Goal: Task Accomplishment & Management: Use online tool/utility

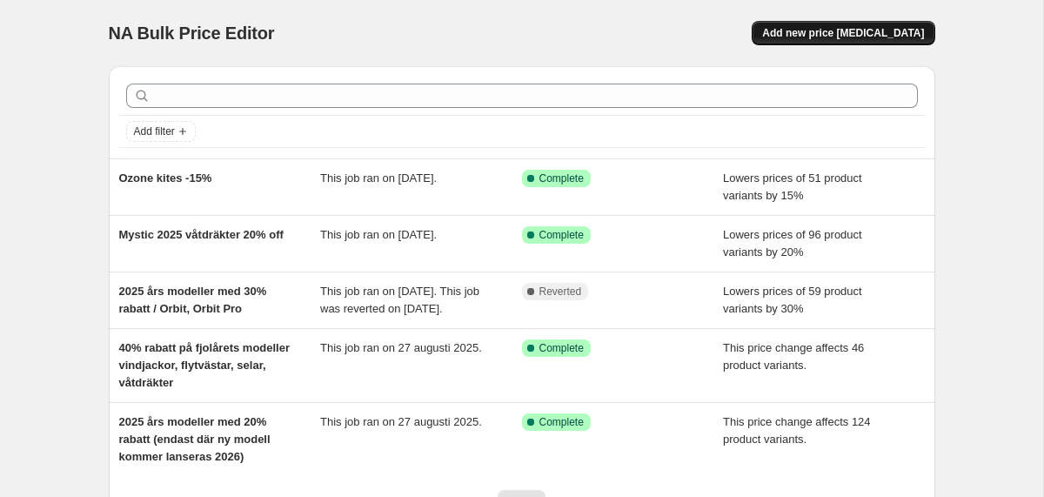
click at [817, 41] on button "Add new price [MEDICAL_DATA]" at bounding box center [842, 33] width 183 height 24
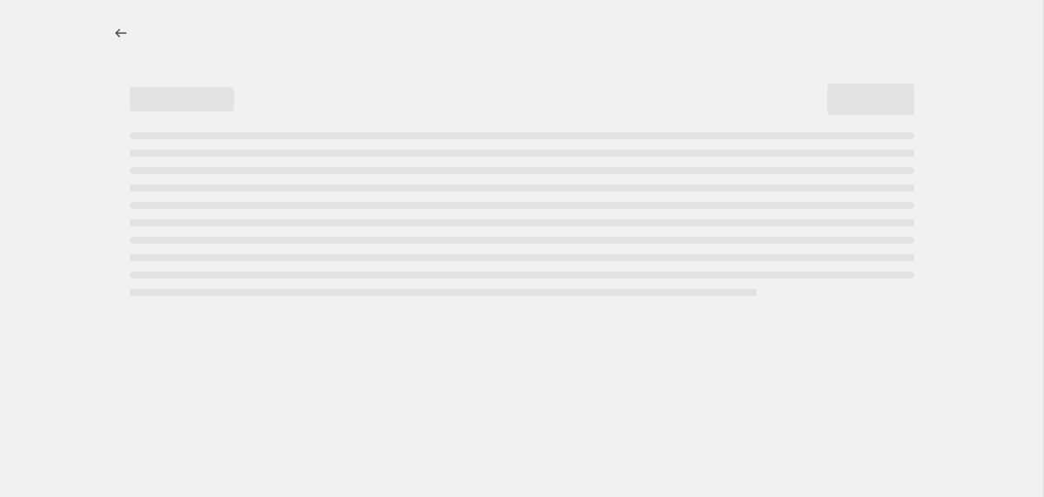
select select "percentage"
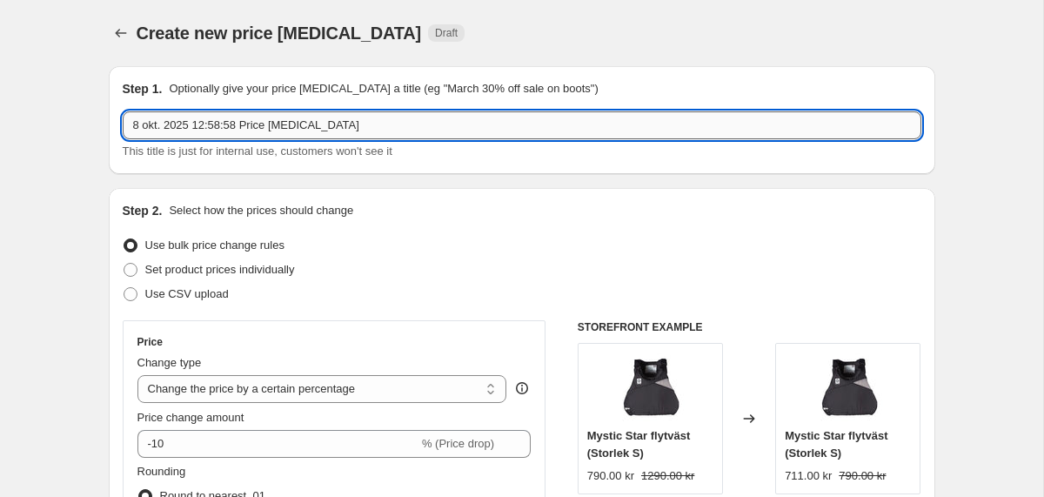
click at [307, 130] on input "8 okt. 2025 12:58:58 Price [MEDICAL_DATA]" at bounding box center [522, 125] width 798 height 28
drag, startPoint x: 342, startPoint y: 113, endPoint x: 104, endPoint y: 113, distance: 237.4
drag, startPoint x: 373, startPoint y: 124, endPoint x: 117, endPoint y: 127, distance: 255.7
click at [117, 127] on div "Step 1. Optionally give your price [MEDICAL_DATA] a title (eg "March 30% off sa…" at bounding box center [522, 120] width 826 height 108
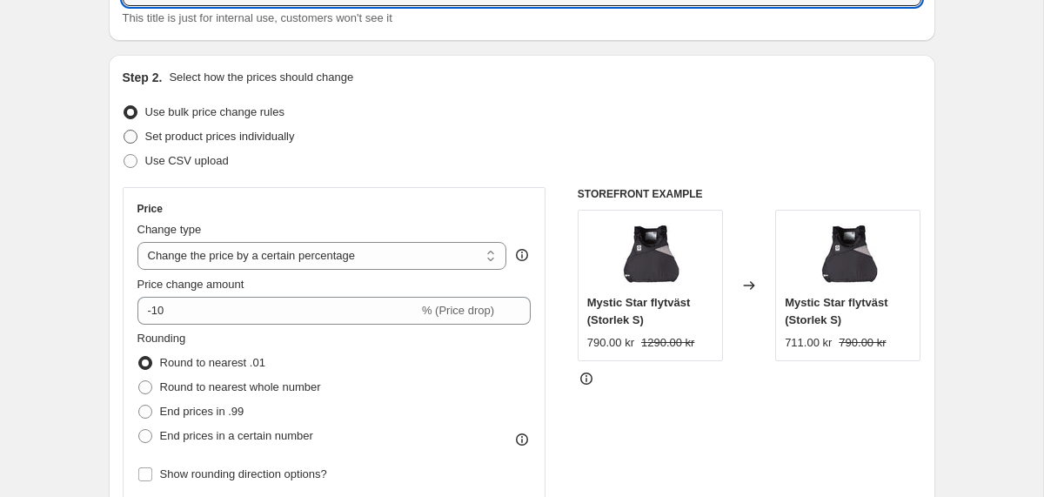
scroll to position [148, 0]
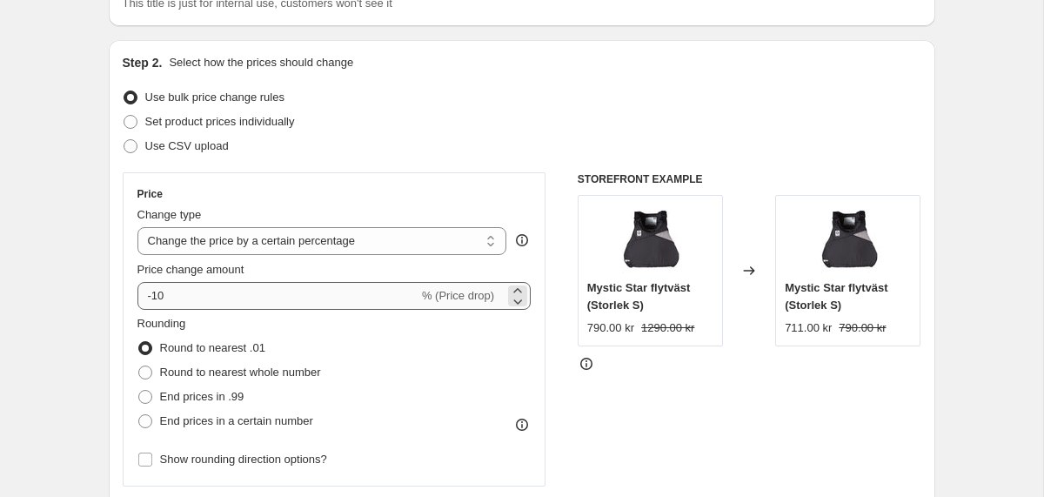
type input "20% på 2025 [GEOGRAPHIC_DATA], [GEOGRAPHIC_DATA], Mode Pro, Midi, Seek"
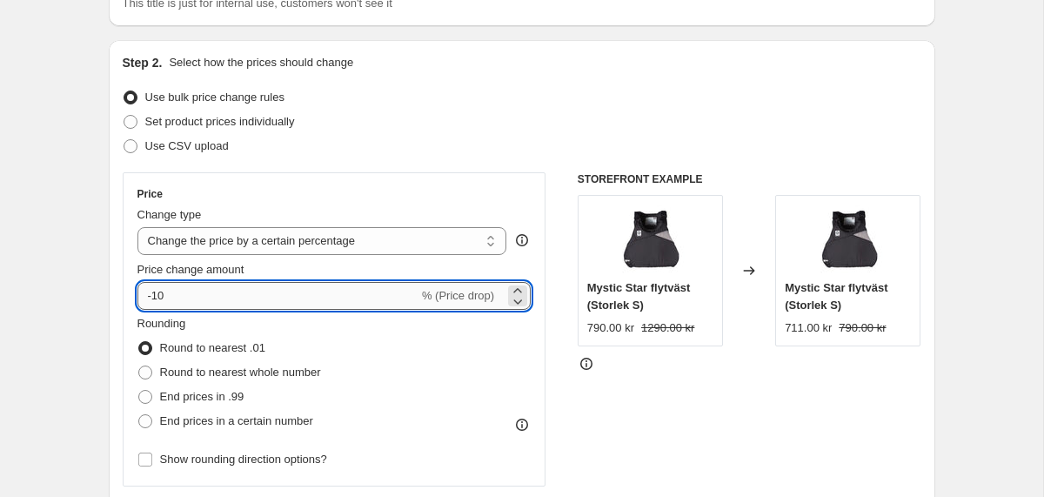
click at [258, 297] on input "-10" at bounding box center [277, 296] width 281 height 28
type input "-1"
type input "-20"
click at [516, 124] on div "Set product prices individually" at bounding box center [522, 122] width 798 height 24
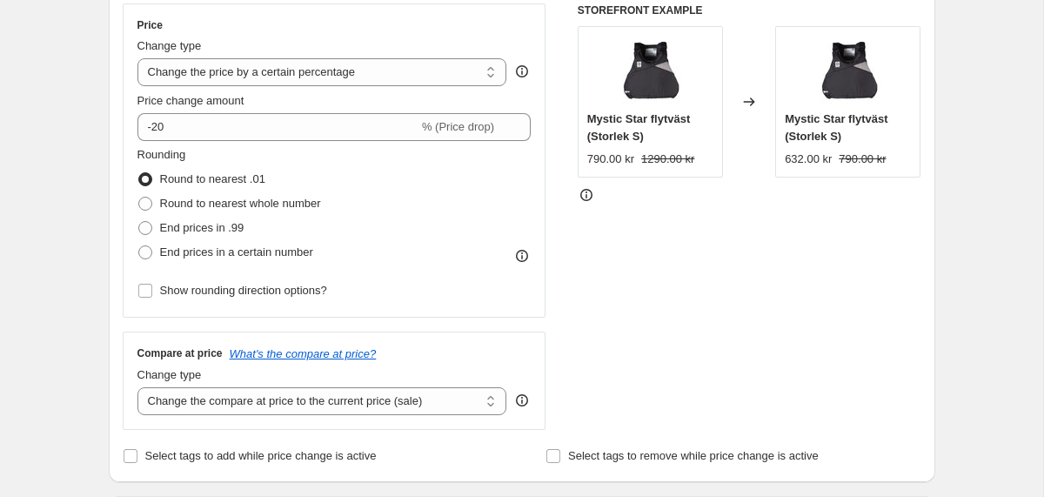
scroll to position [336, 0]
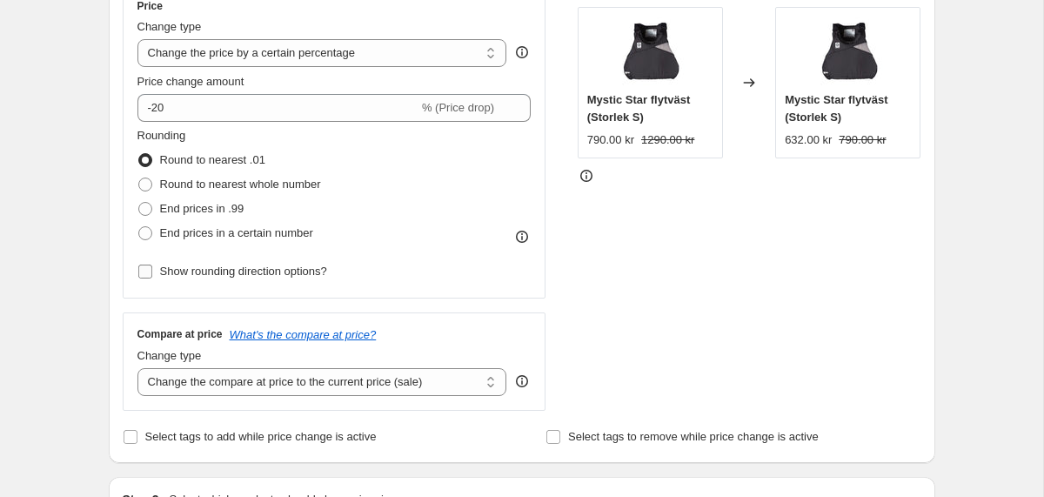
click at [246, 275] on span "Show rounding direction options?" at bounding box center [243, 270] width 167 height 13
click at [152, 275] on input "Show rounding direction options?" at bounding box center [145, 271] width 14 height 14
checkbox input "true"
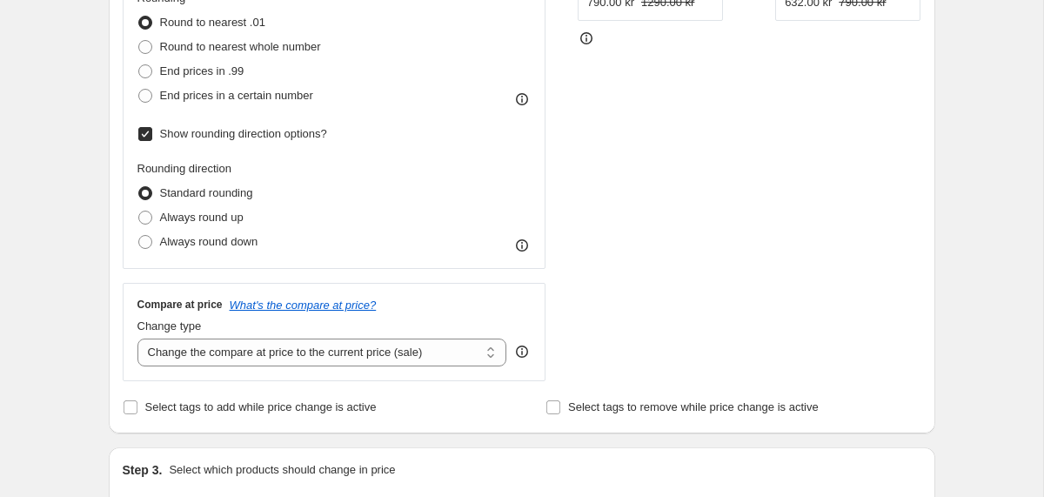
scroll to position [477, 0]
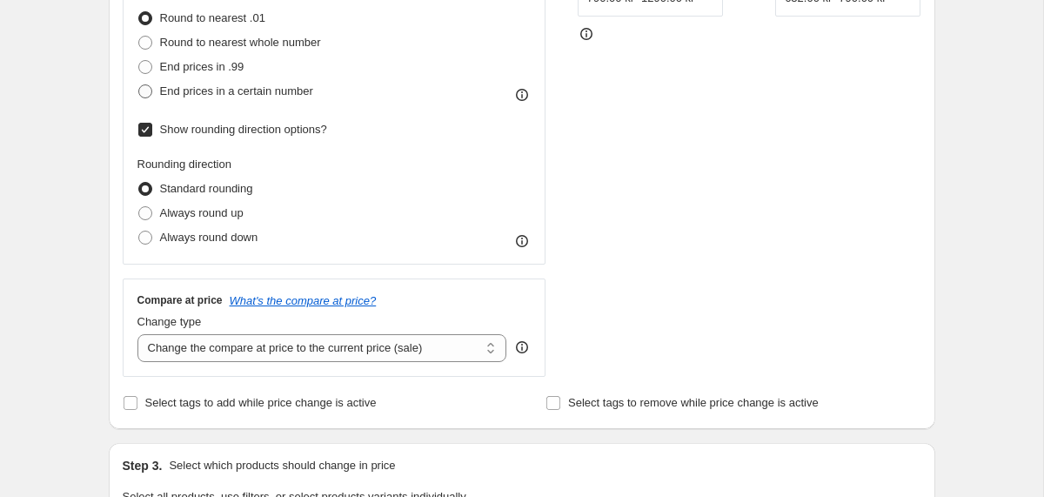
click at [260, 97] on span "End prices in a certain number" at bounding box center [236, 90] width 153 height 13
click at [139, 85] on input "End prices in a certain number" at bounding box center [138, 84] width 1 height 1
radio input "true"
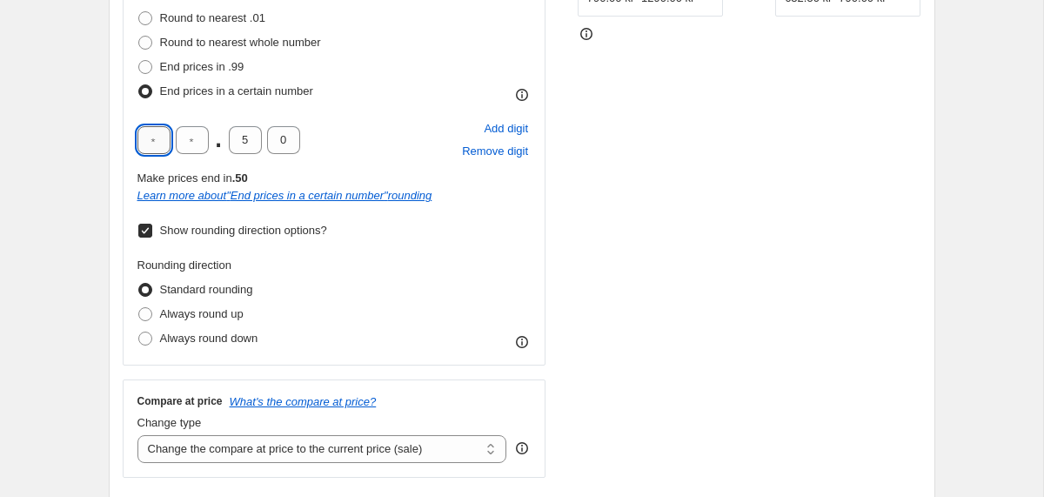
click at [156, 144] on input "text" at bounding box center [153, 140] width 33 height 28
type input "9"
type input "0"
click at [370, 114] on div "Rounding Round to nearest .01 Round to nearest whole number End prices in .99 E…" at bounding box center [334, 167] width 394 height 365
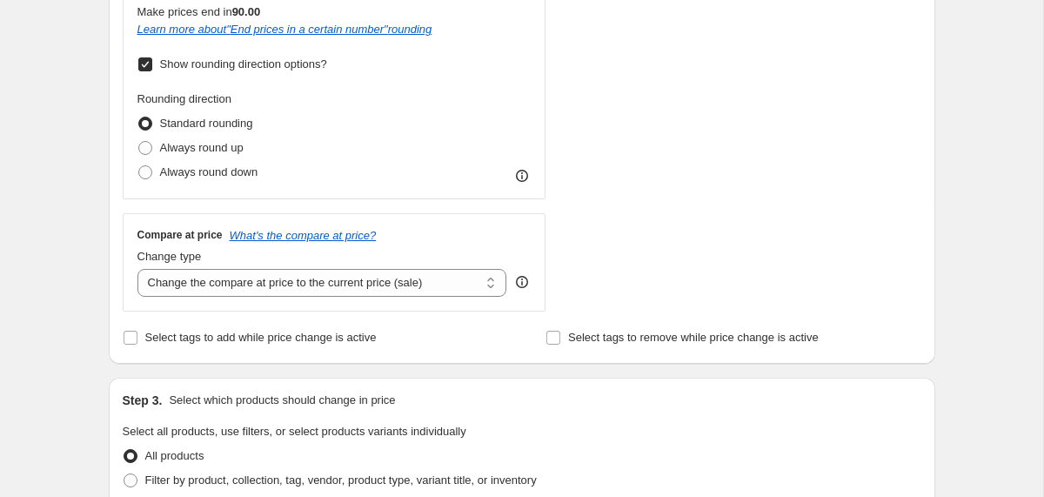
scroll to position [669, 0]
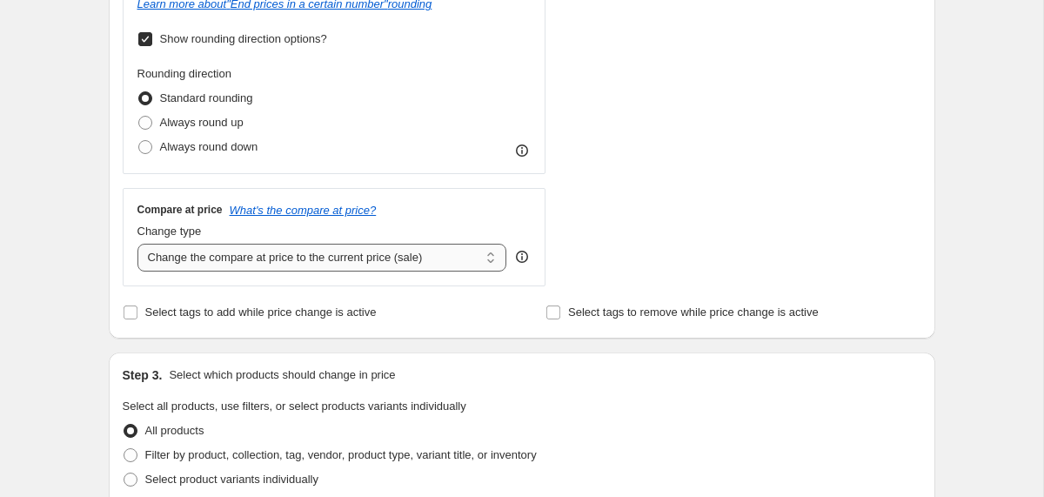
click at [288, 256] on select "Change the compare at price to the current price (sale) Change the compare at p…" at bounding box center [322, 258] width 370 height 28
select select "no_change"
click at [137, 244] on select "Change the compare at price to the current price (sale) Change the compare at p…" at bounding box center [322, 258] width 370 height 28
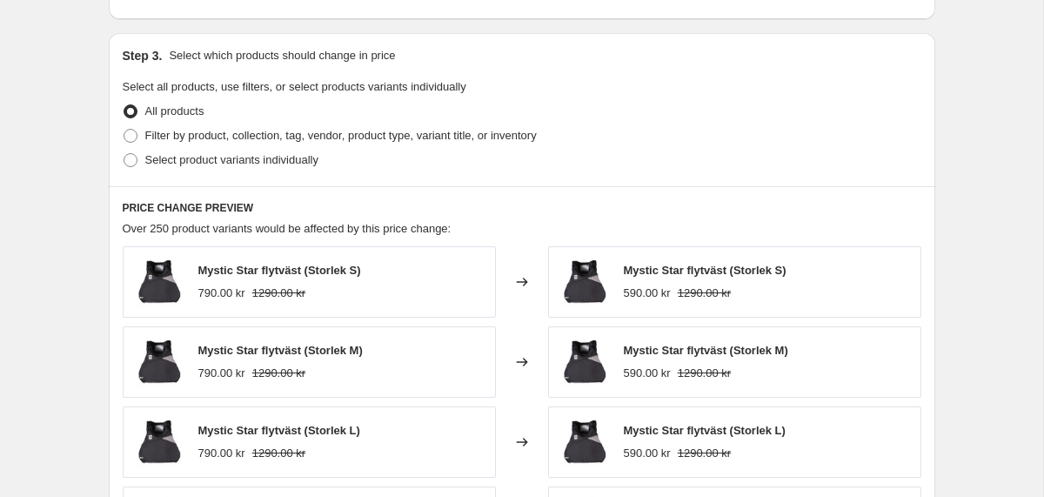
scroll to position [1000, 0]
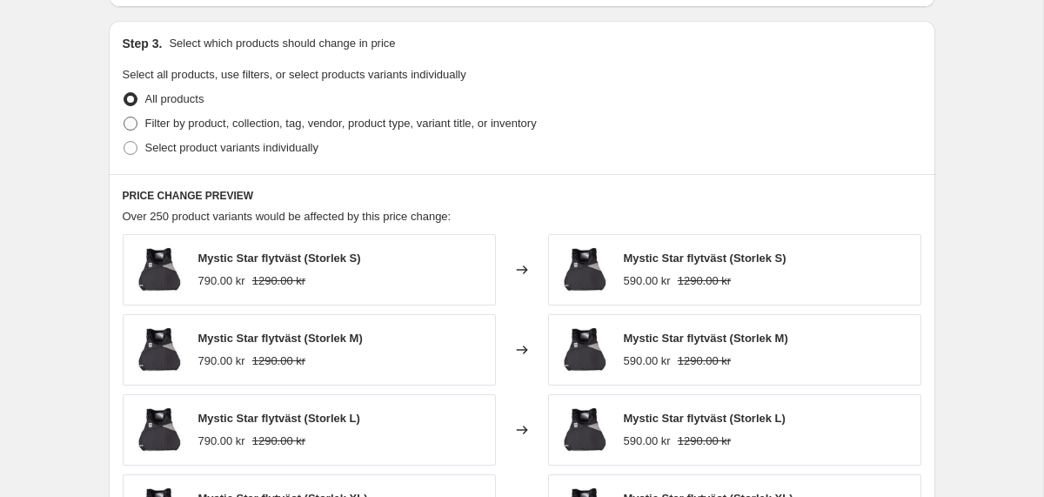
click at [191, 129] on span "Filter by product, collection, tag, vendor, product type, variant title, or inv…" at bounding box center [340, 123] width 391 height 13
click at [124, 117] on input "Filter by product, collection, tag, vendor, product type, variant title, or inv…" at bounding box center [124, 117] width 1 height 1
radio input "true"
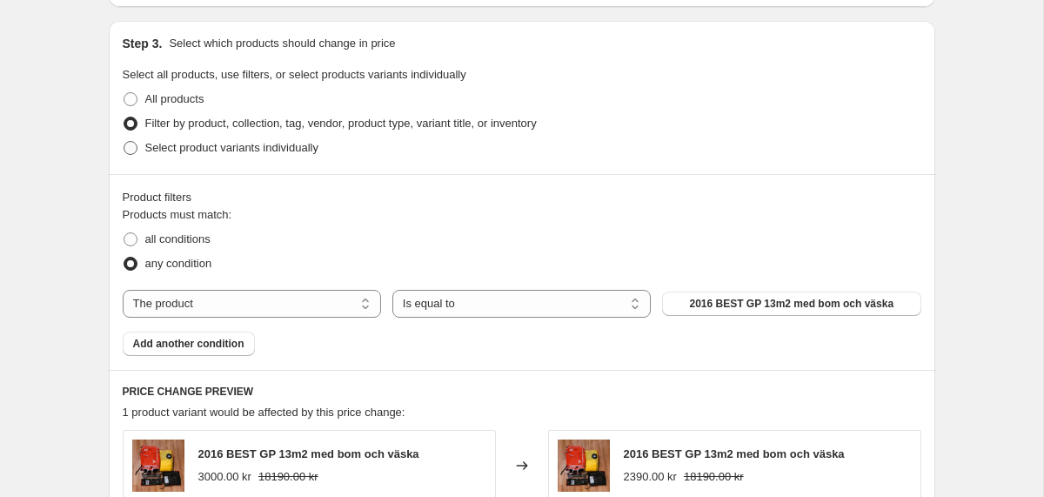
click at [236, 145] on span "Select product variants individually" at bounding box center [231, 147] width 173 height 13
click at [124, 142] on input "Select product variants individually" at bounding box center [124, 141] width 1 height 1
radio input "true"
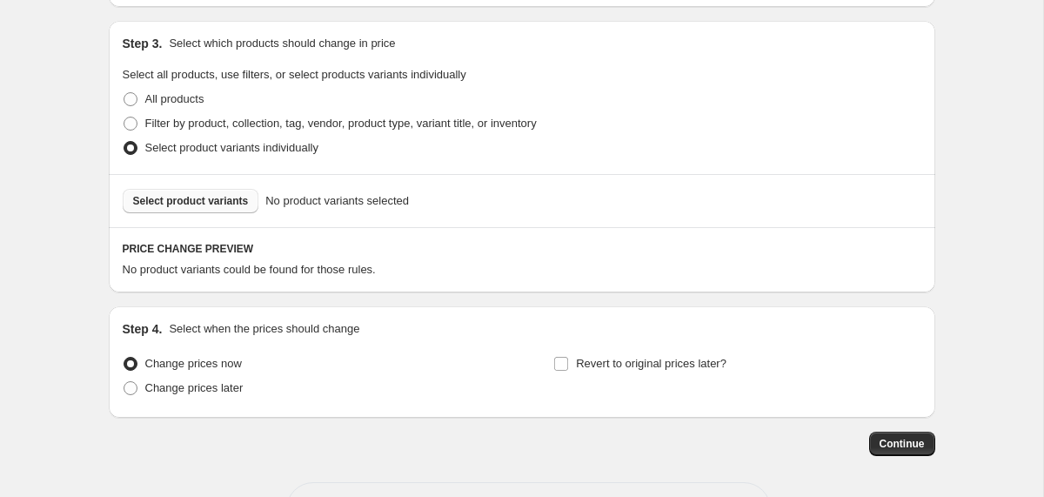
click at [230, 204] on span "Select product variants" at bounding box center [191, 201] width 116 height 14
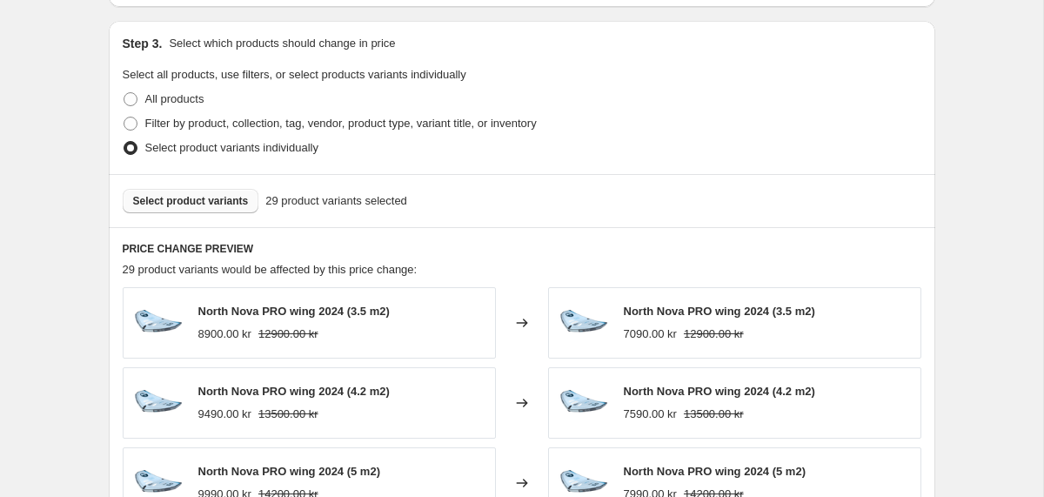
click at [217, 198] on span "Select product variants" at bounding box center [191, 201] width 116 height 14
click at [204, 199] on span "Select product variants" at bounding box center [191, 201] width 116 height 14
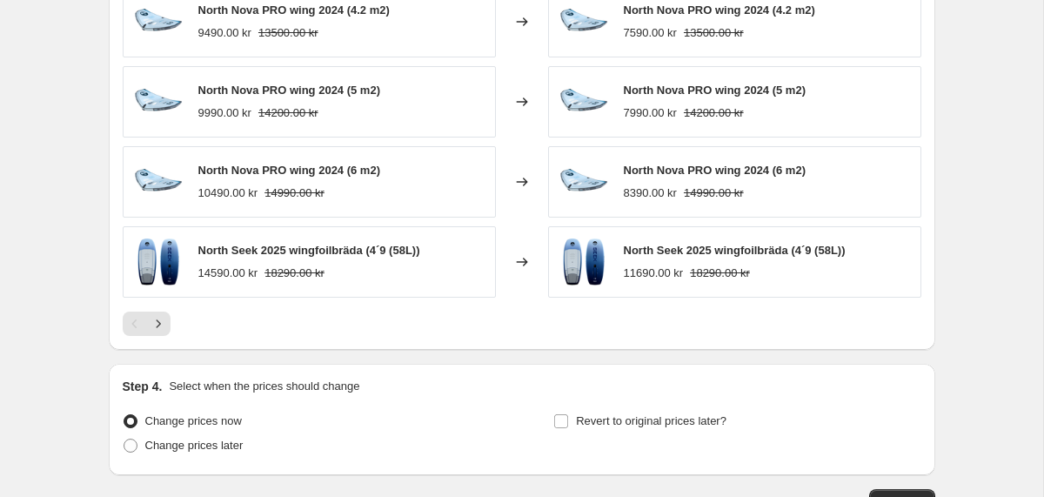
scroll to position [1388, 0]
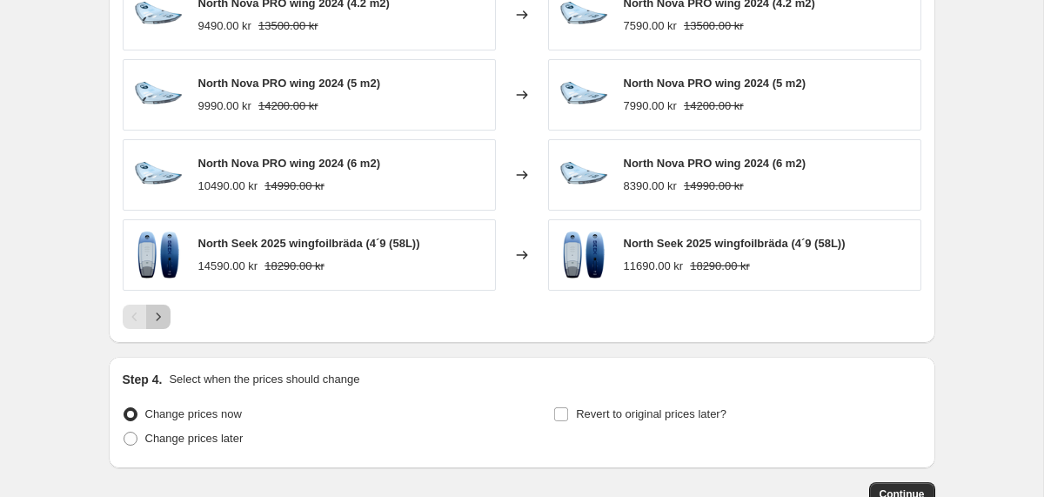
click at [164, 316] on icon "Next" at bounding box center [158, 316] width 17 height 17
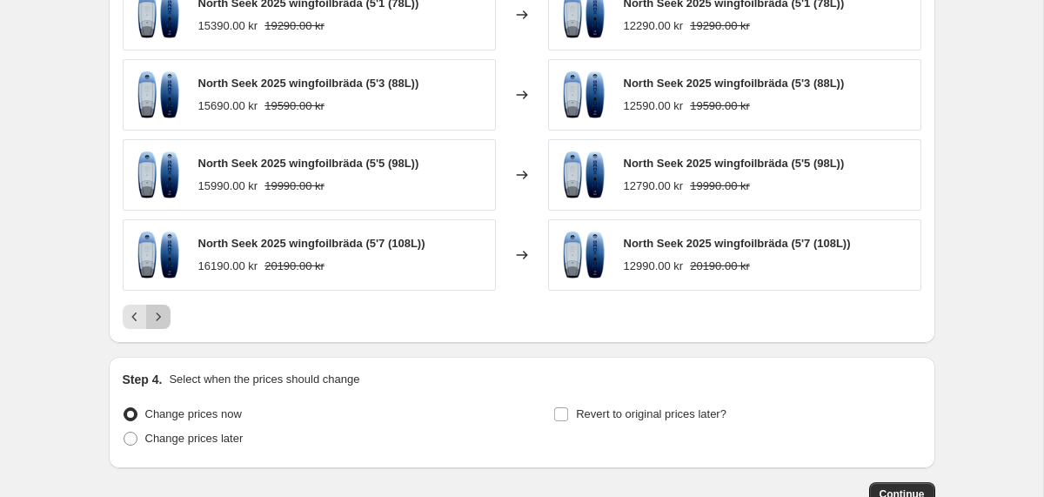
click at [161, 317] on icon "Next" at bounding box center [158, 316] width 17 height 17
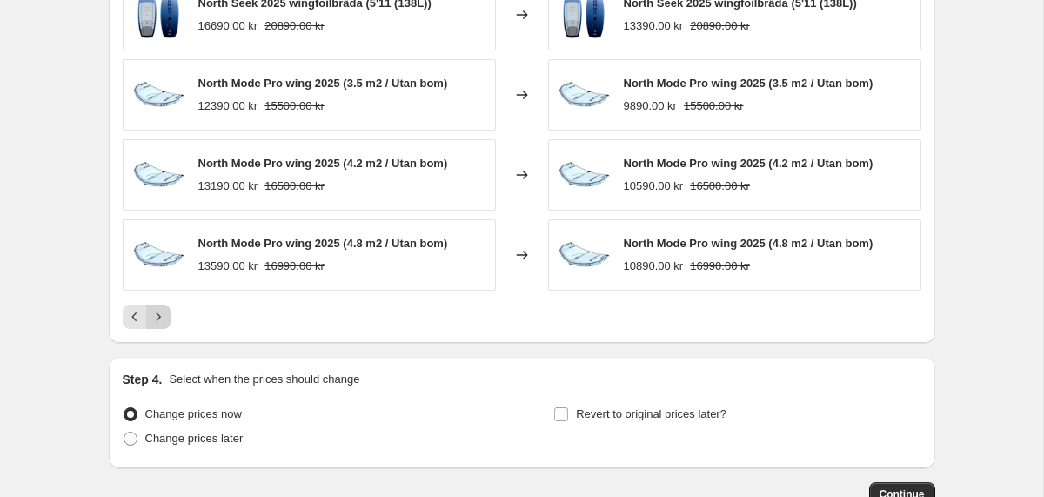
click at [160, 317] on icon "Next" at bounding box center [158, 316] width 17 height 17
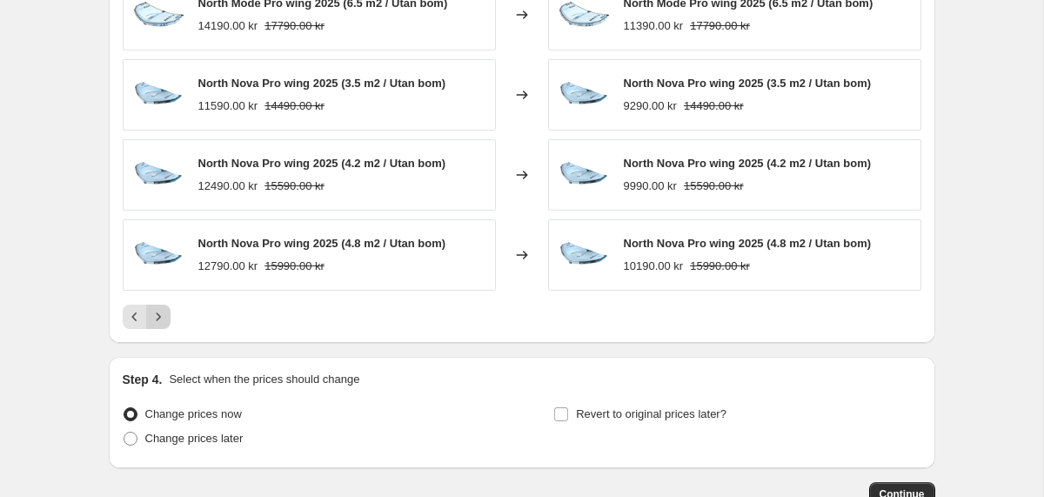
click at [162, 317] on icon "Next" at bounding box center [158, 316] width 17 height 17
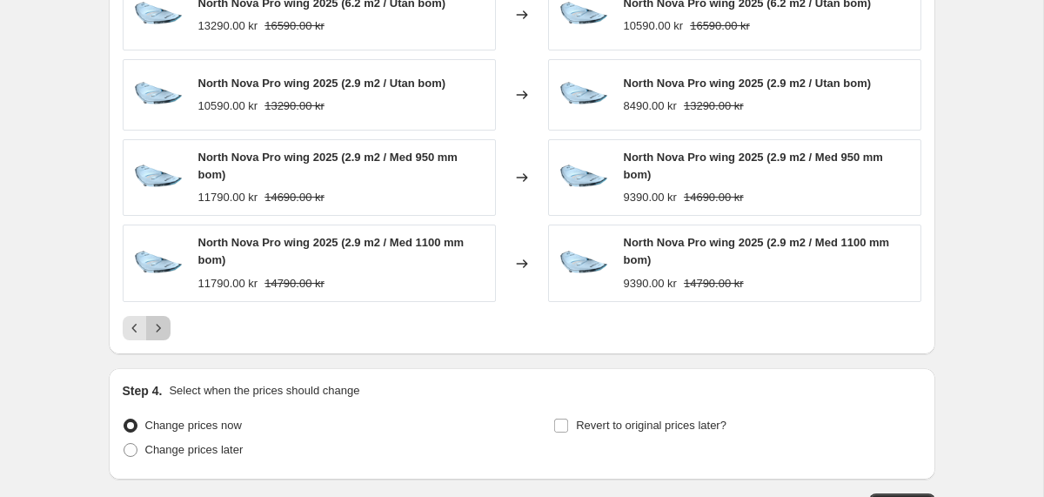
click at [161, 321] on icon "Next" at bounding box center [158, 327] width 17 height 17
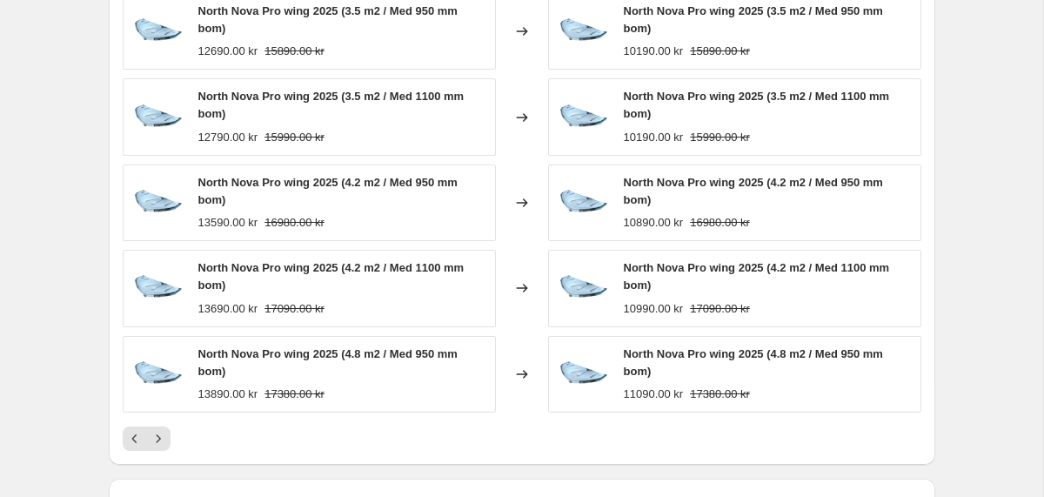
scroll to position [1280, 0]
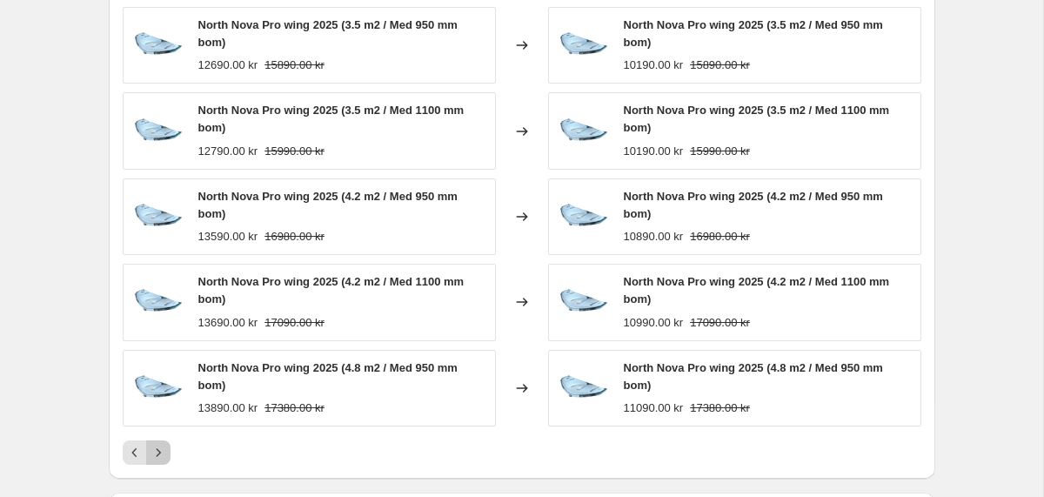
click at [156, 451] on icon "Next" at bounding box center [158, 452] width 17 height 17
click at [158, 455] on icon "Next" at bounding box center [158, 452] width 17 height 17
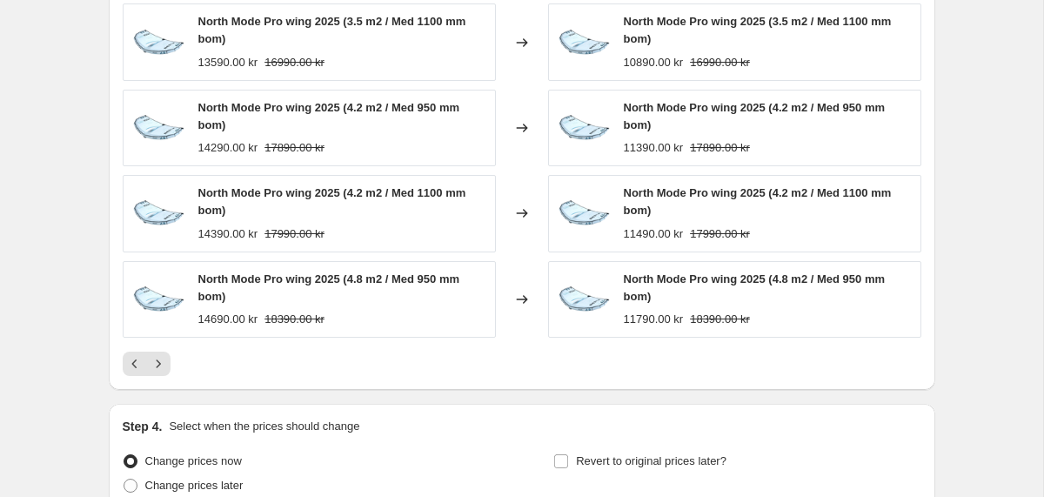
scroll to position [1374, 0]
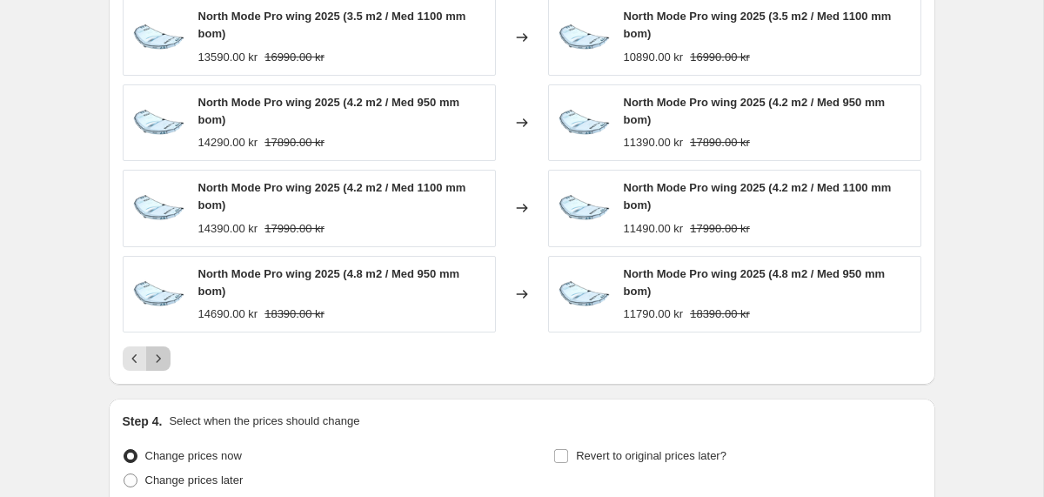
click at [158, 357] on icon "Next" at bounding box center [158, 358] width 17 height 17
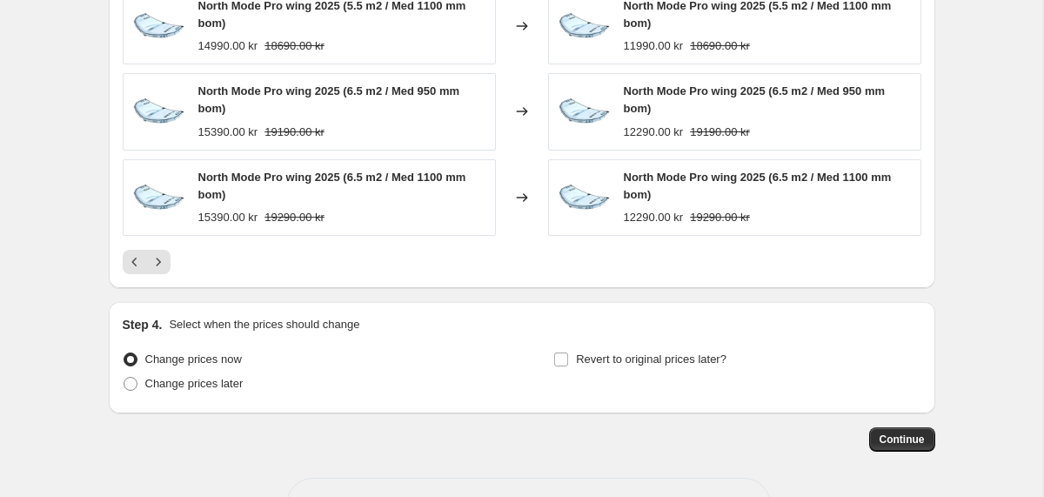
scroll to position [1532, 0]
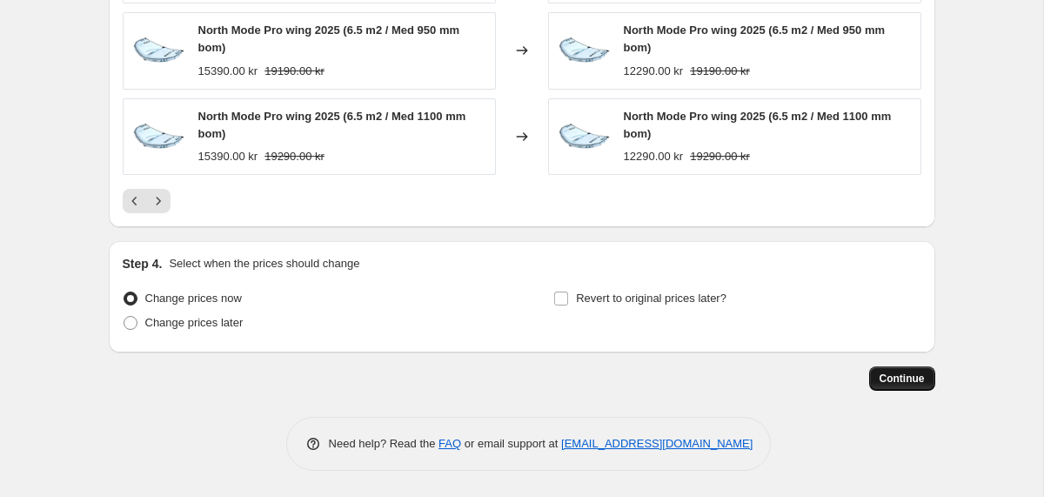
click at [906, 378] on span "Continue" at bounding box center [901, 378] width 45 height 14
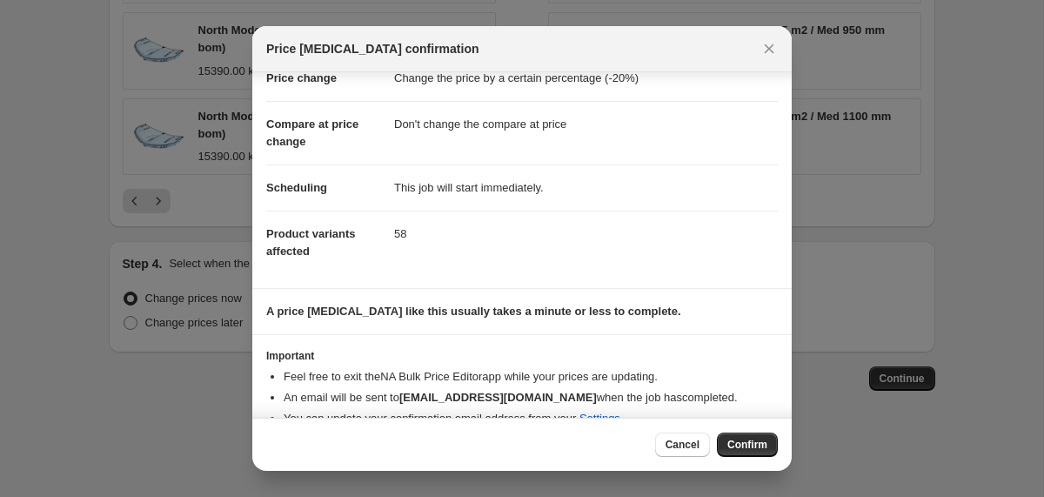
scroll to position [75, 0]
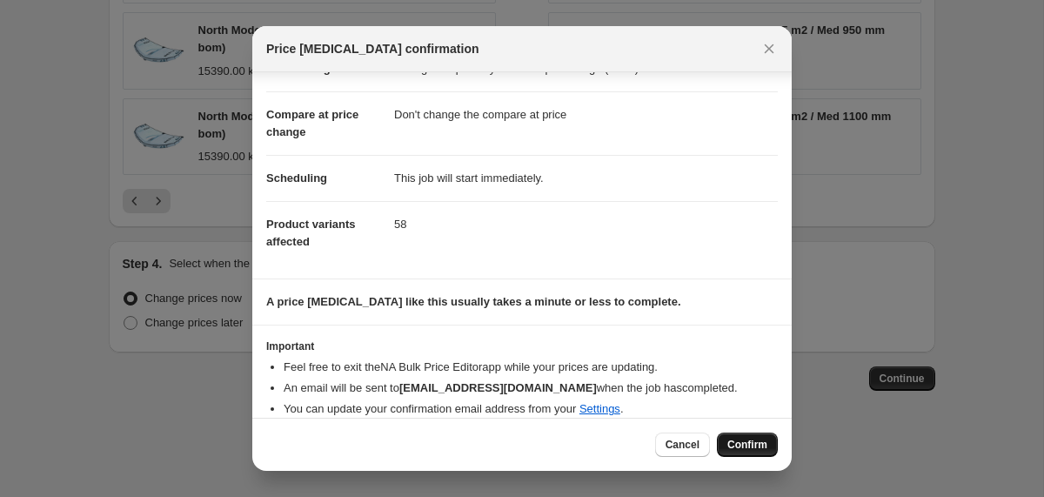
click at [734, 442] on span "Confirm" at bounding box center [747, 444] width 40 height 14
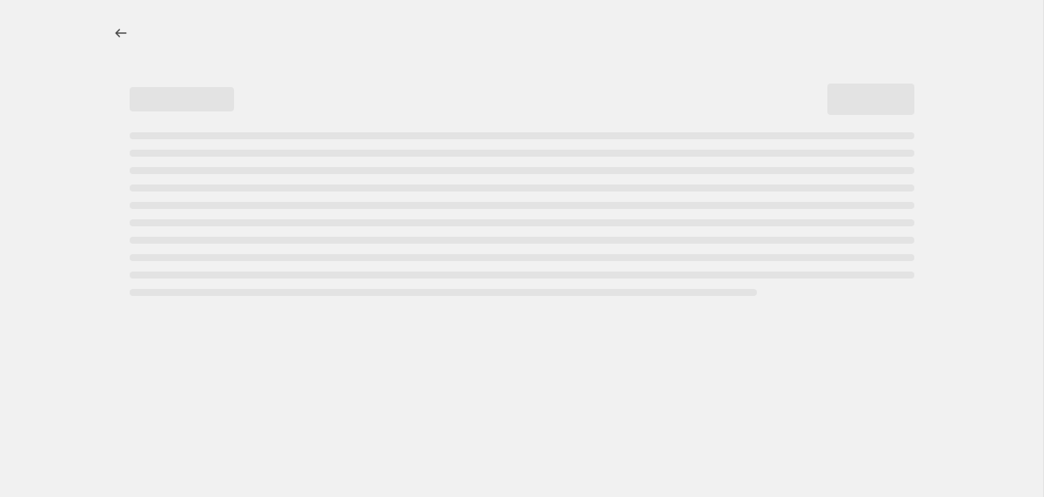
select select "percentage"
select select "no_change"
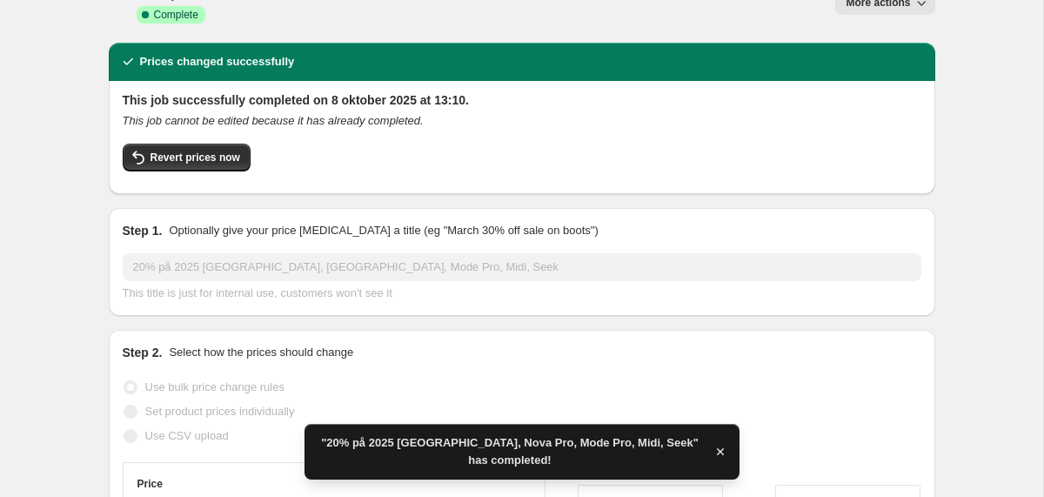
scroll to position [64, 0]
